Goal: Check status: Check status

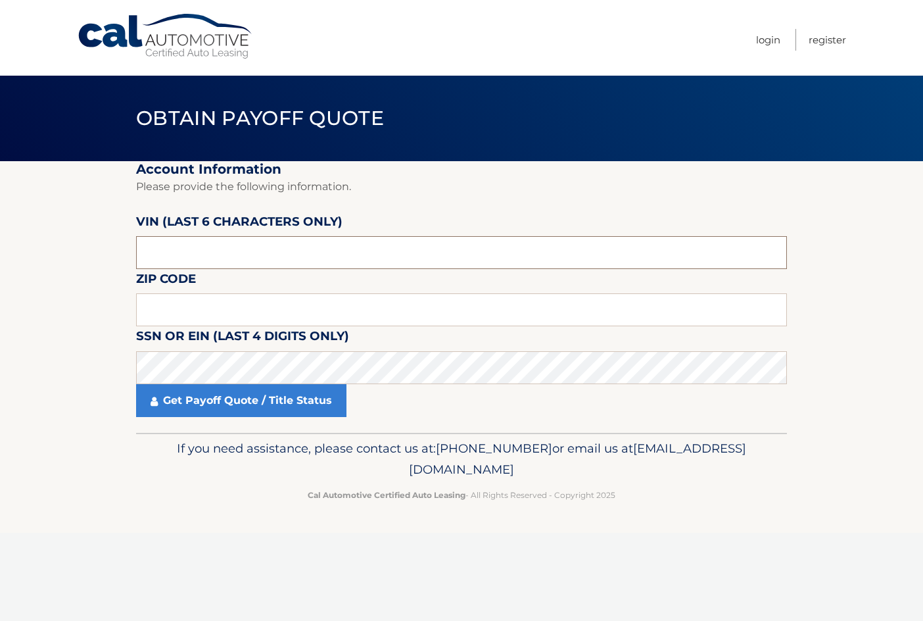
click at [320, 266] on input "text" at bounding box center [461, 252] width 651 height 33
click at [171, 249] on input "text" at bounding box center [461, 252] width 651 height 33
click at [278, 251] on input "text" at bounding box center [461, 252] width 651 height 33
click at [240, 248] on input "text" at bounding box center [461, 252] width 651 height 33
type input "183219"
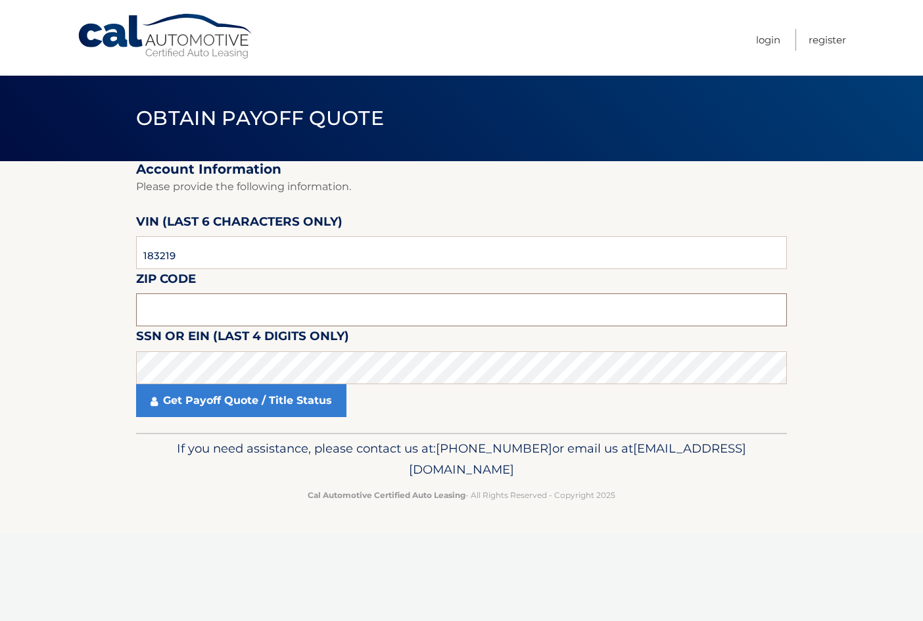
click at [199, 312] on input "text" at bounding box center [461, 309] width 651 height 33
type input "14043"
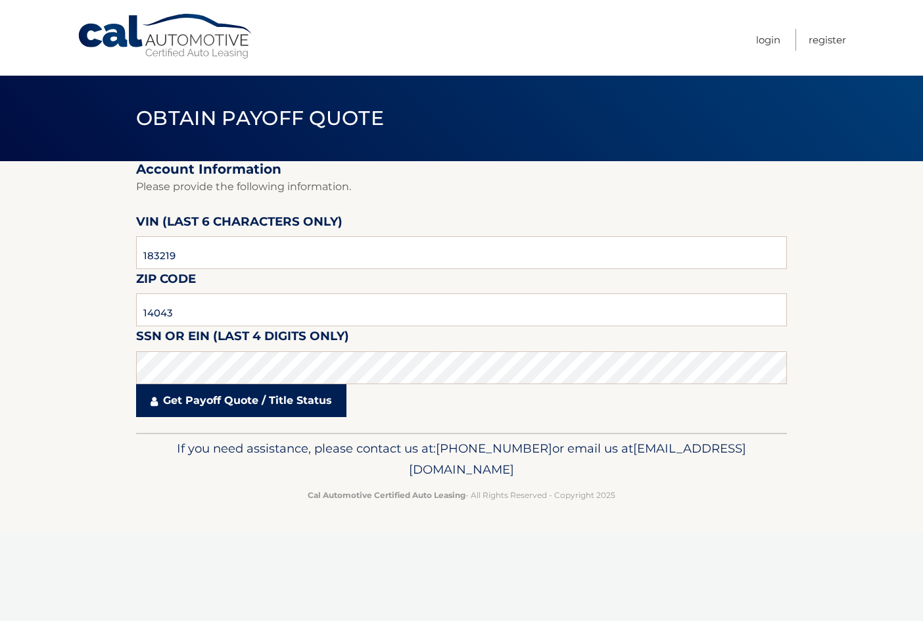
click at [278, 404] on link "Get Payoff Quote / Title Status" at bounding box center [241, 400] width 210 height 33
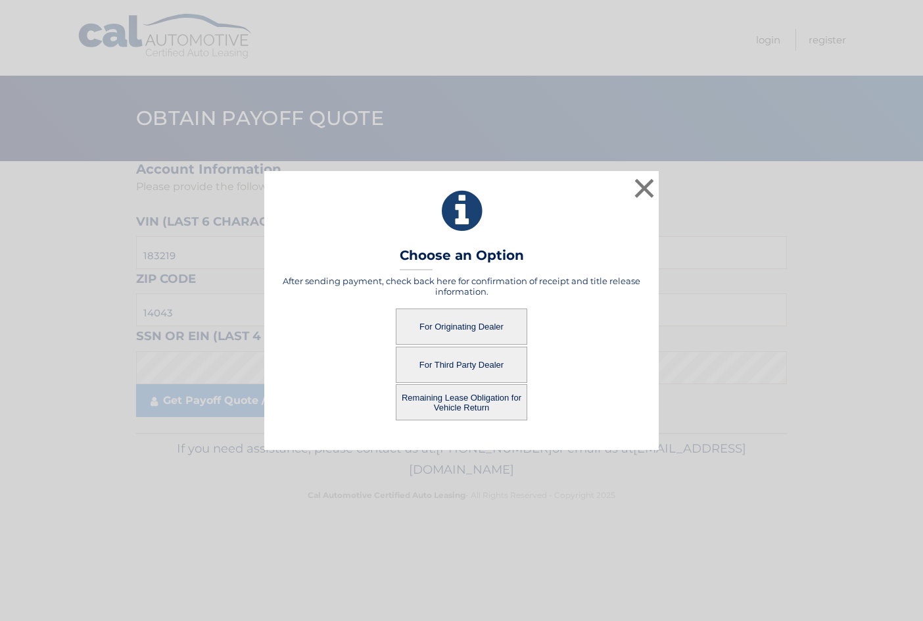
click at [451, 322] on button "For Originating Dealer" at bounding box center [462, 326] width 132 height 36
click at [468, 326] on button "For Originating Dealer" at bounding box center [462, 326] width 132 height 36
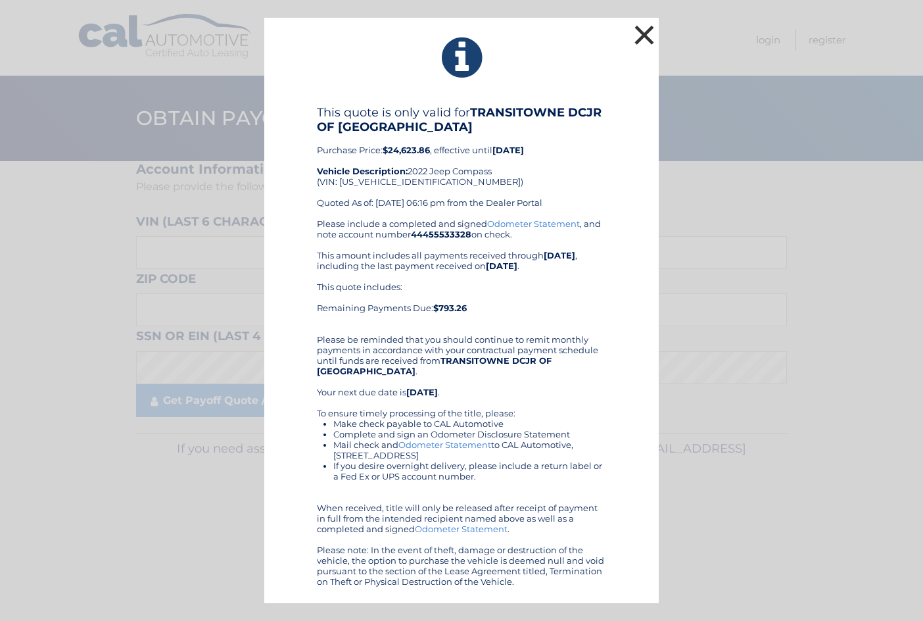
click at [637, 29] on button "×" at bounding box center [644, 35] width 26 height 26
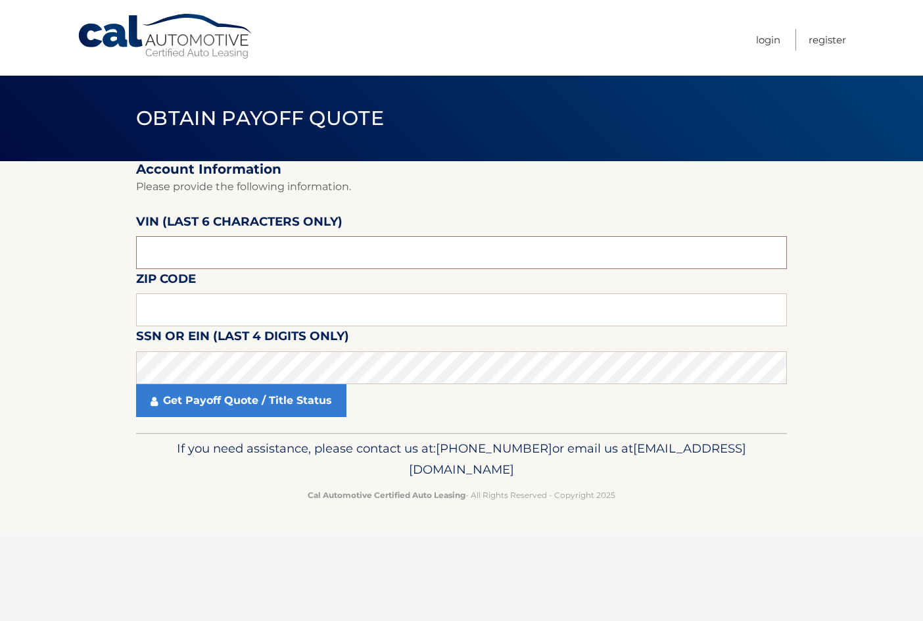
click at [282, 260] on input "text" at bounding box center [461, 252] width 651 height 33
click at [288, 258] on input "text" at bounding box center [461, 252] width 651 height 33
click at [277, 318] on input "text" at bounding box center [461, 309] width 651 height 33
type input "14043"
click at [252, 249] on input "text" at bounding box center [461, 252] width 651 height 33
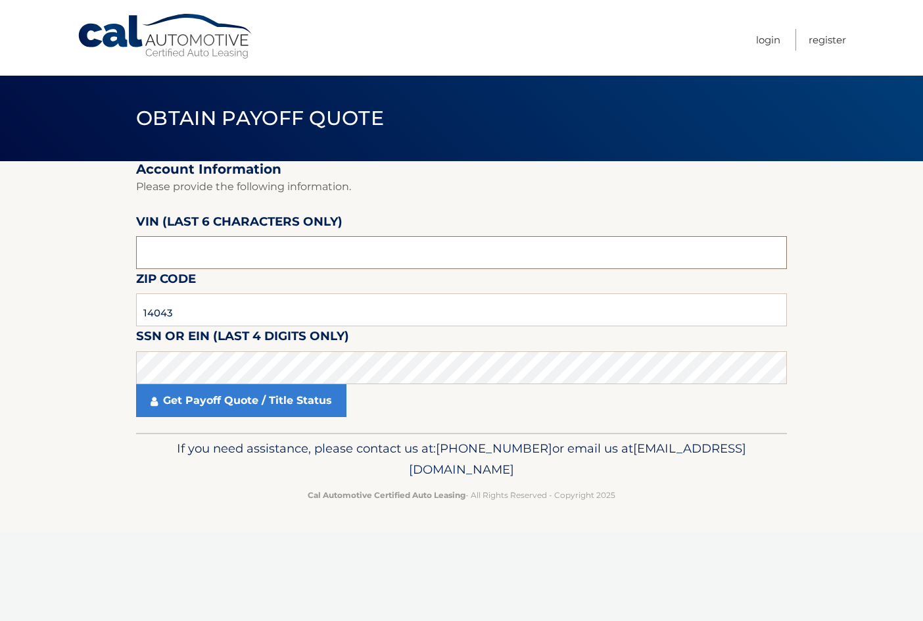
click at [436, 252] on input "text" at bounding box center [461, 252] width 651 height 33
type input "183219"
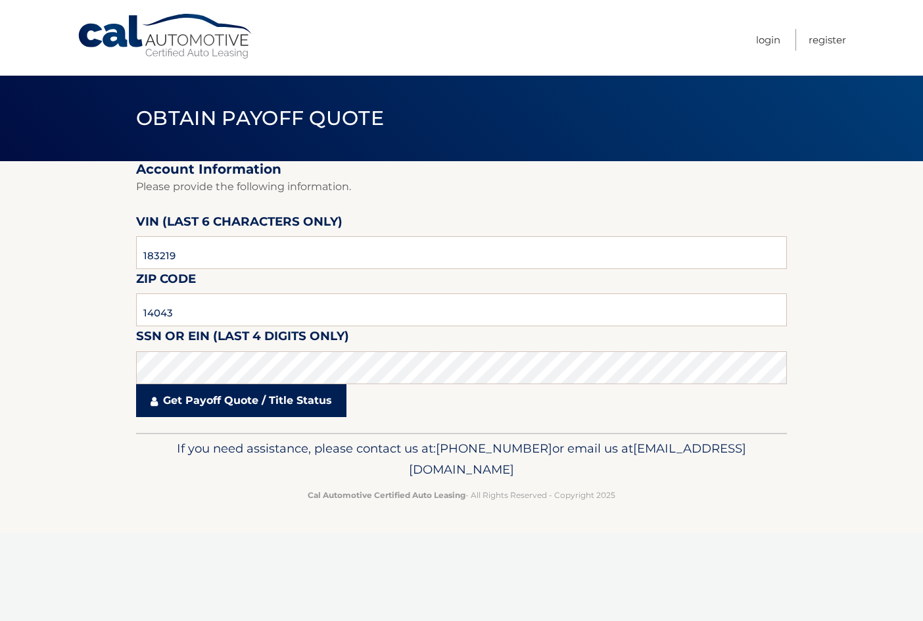
click at [214, 398] on link "Get Payoff Quote / Title Status" at bounding box center [241, 400] width 210 height 33
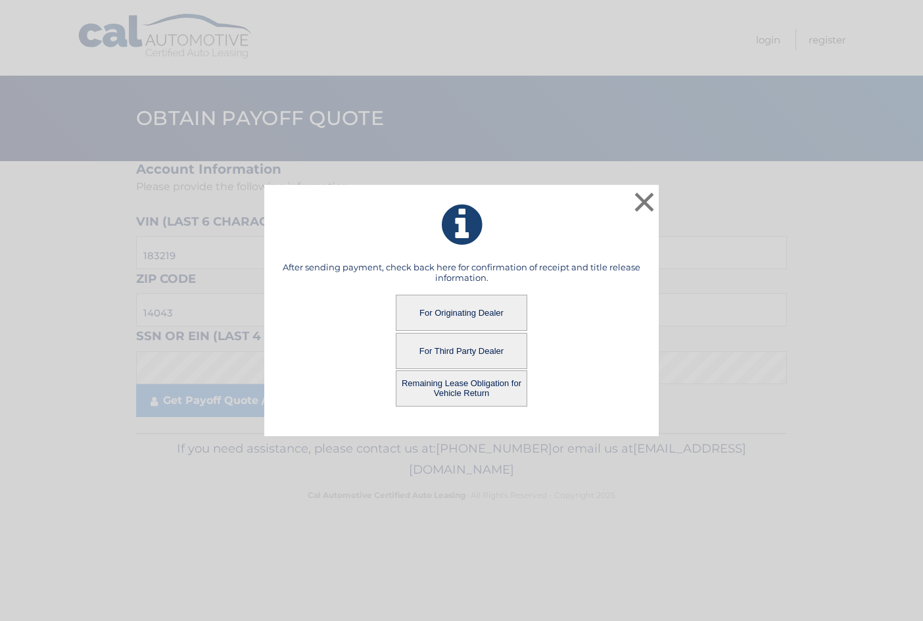
click at [463, 387] on button "Remaining Lease Obligation for Vehicle Return" at bounding box center [462, 388] width 132 height 36
click at [468, 385] on button "Remaining Lease Obligation for Vehicle Return" at bounding box center [462, 388] width 132 height 36
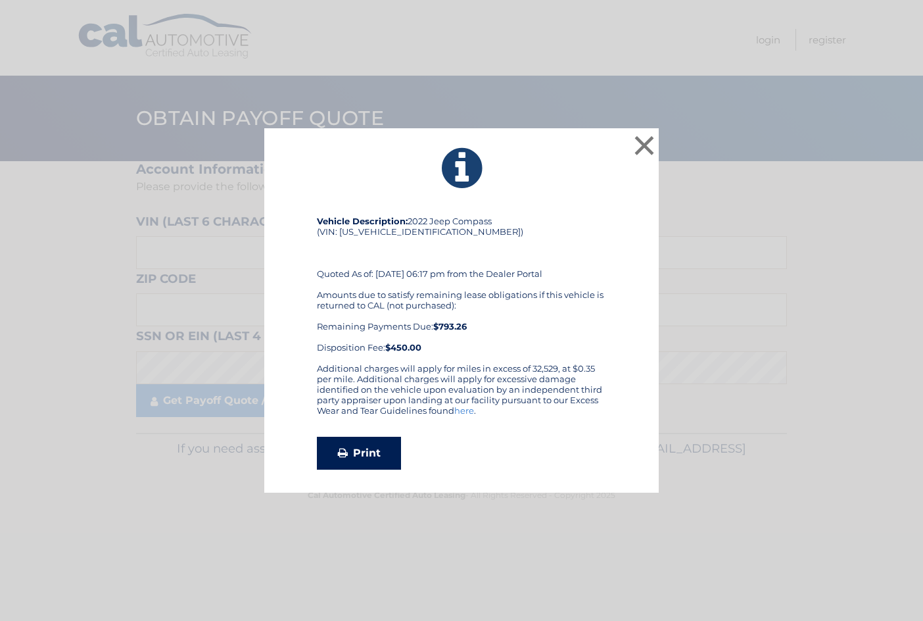
click at [364, 450] on link "Print" at bounding box center [359, 453] width 84 height 33
